Goal: Navigation & Orientation: Find specific page/section

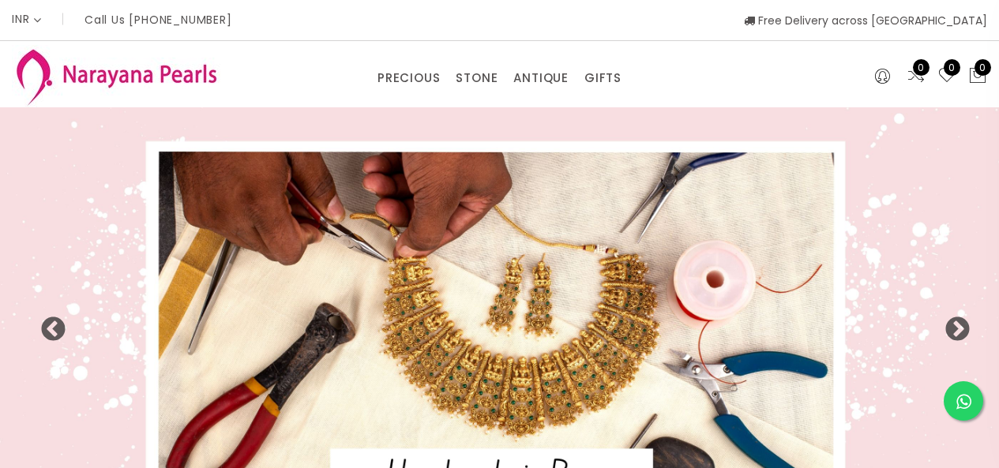
select select "INR"
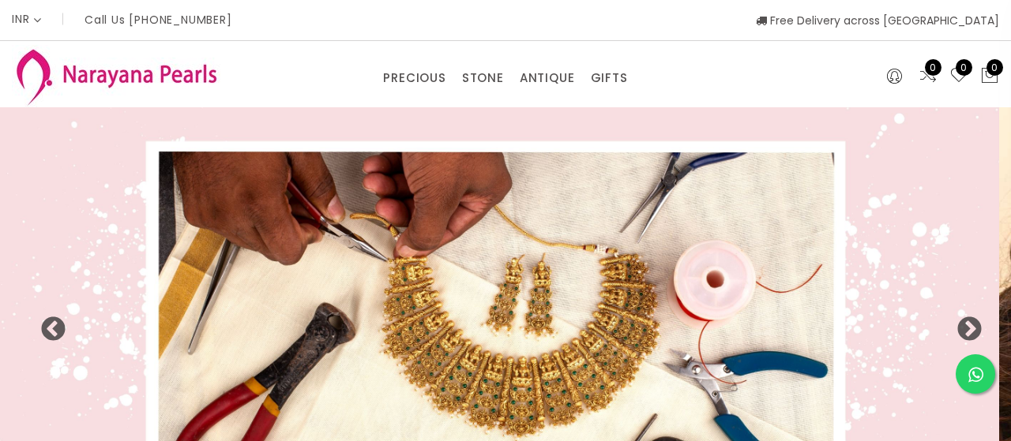
select select "INR"
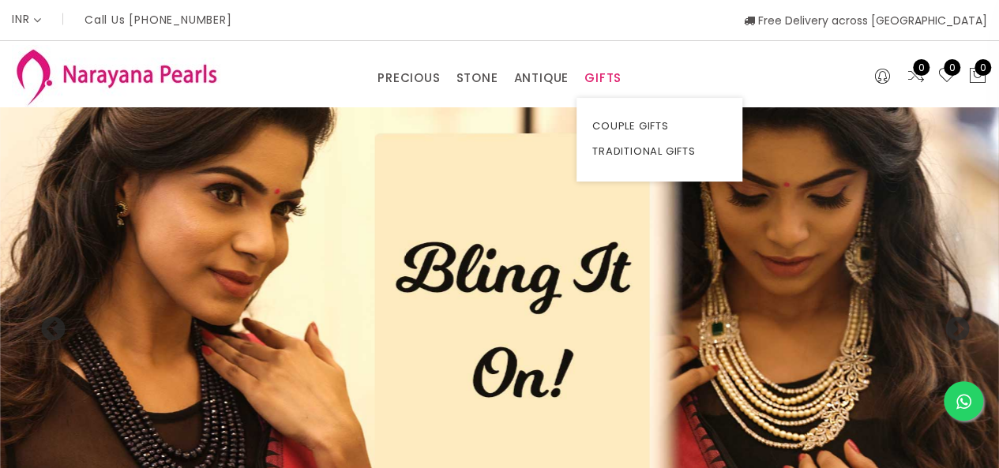
click at [604, 71] on link "GIFTS" at bounding box center [602, 78] width 37 height 24
click at [615, 141] on link "TRADITIONAL GIFTS" at bounding box center [659, 151] width 134 height 25
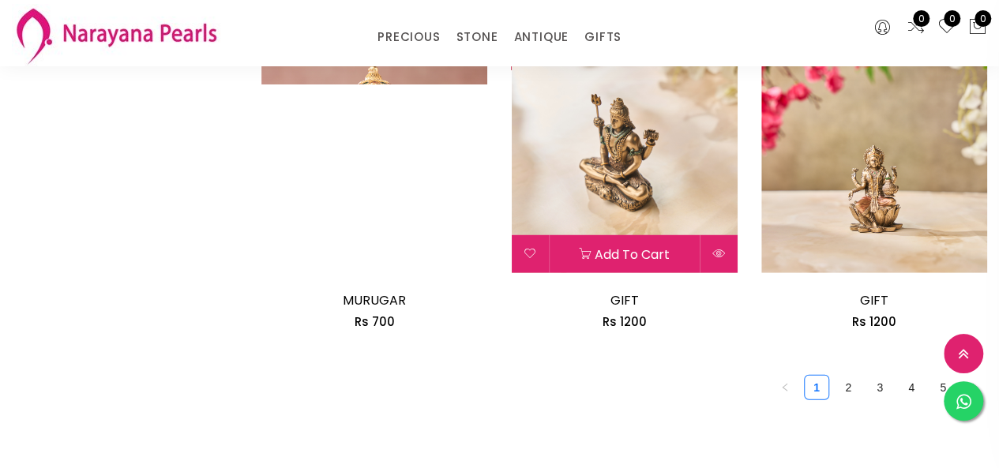
scroll to position [2132, 0]
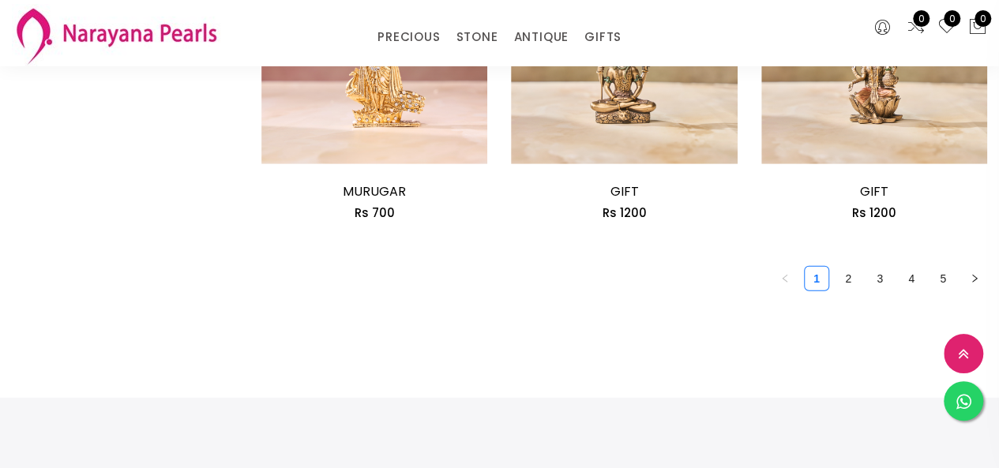
click at [848, 287] on link "2" at bounding box center [848, 279] width 24 height 24
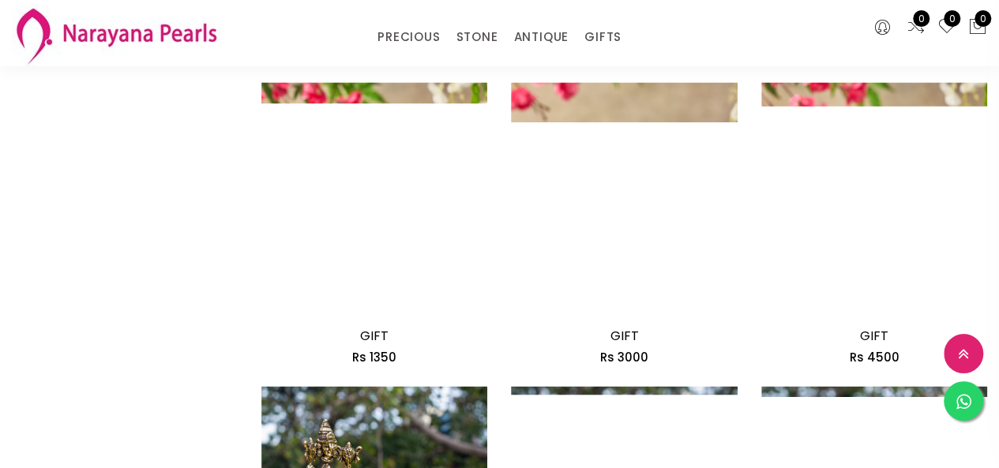
scroll to position [1421, 0]
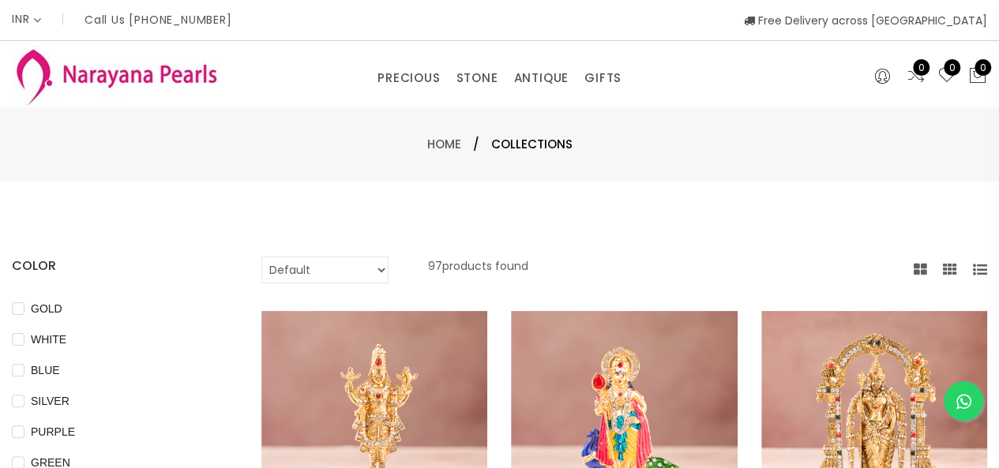
click at [398, 60] on div "PRECIOUS CUSTOM MADE-GEMS PRECIOUS [PERSON_NAME] EARRINGS / JHUMKAS NECKLACE AN…" at bounding box center [500, 74] width 260 height 32
click at [411, 84] on link "PRECIOUS" at bounding box center [408, 78] width 62 height 24
click at [412, 116] on link "CUSTOM MADE-GEMS" at bounding box center [452, 126] width 134 height 25
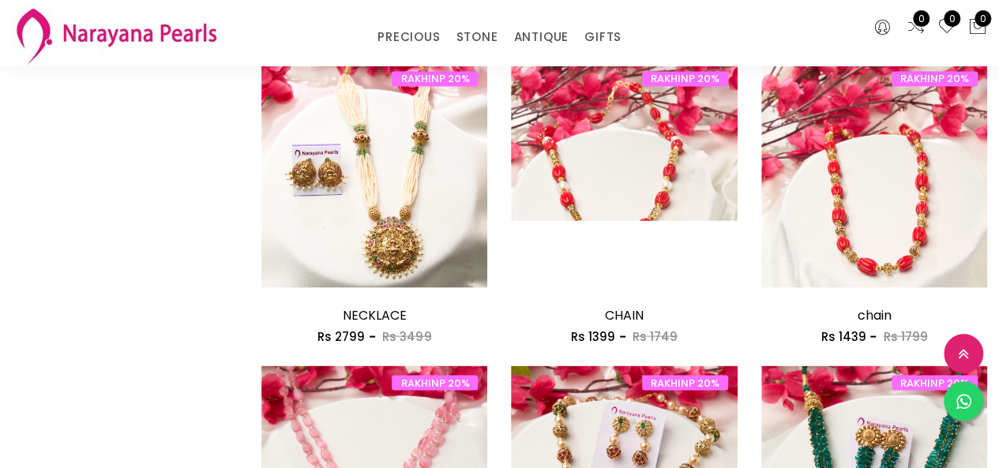
scroll to position [1500, 0]
